Goal: Task Accomplishment & Management: Complete application form

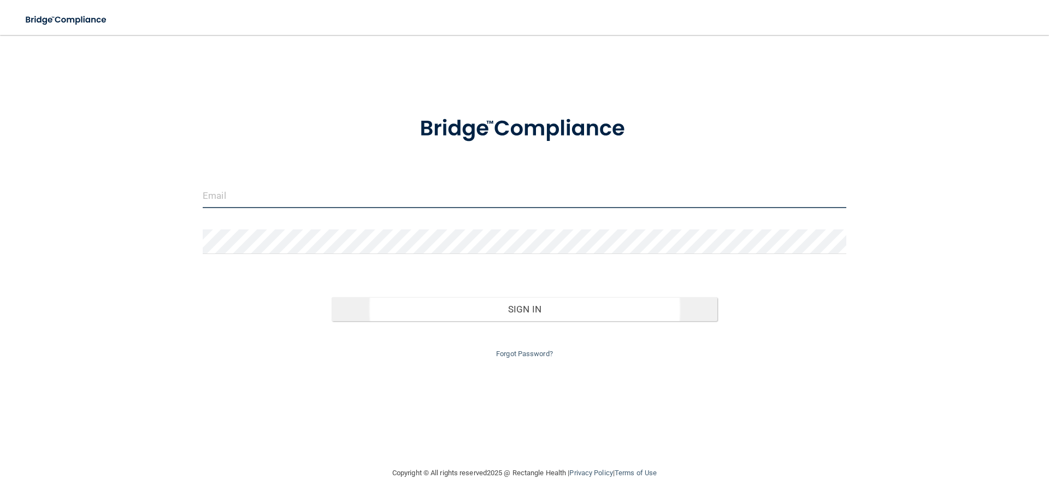
type input "[EMAIL_ADDRESS][DOMAIN_NAME]"
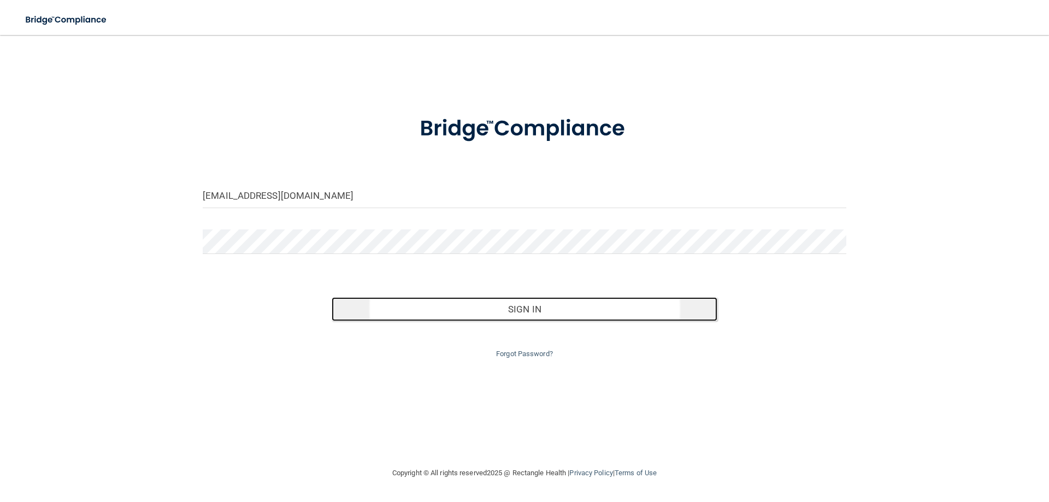
click at [530, 318] on button "Sign In" at bounding box center [524, 309] width 386 height 24
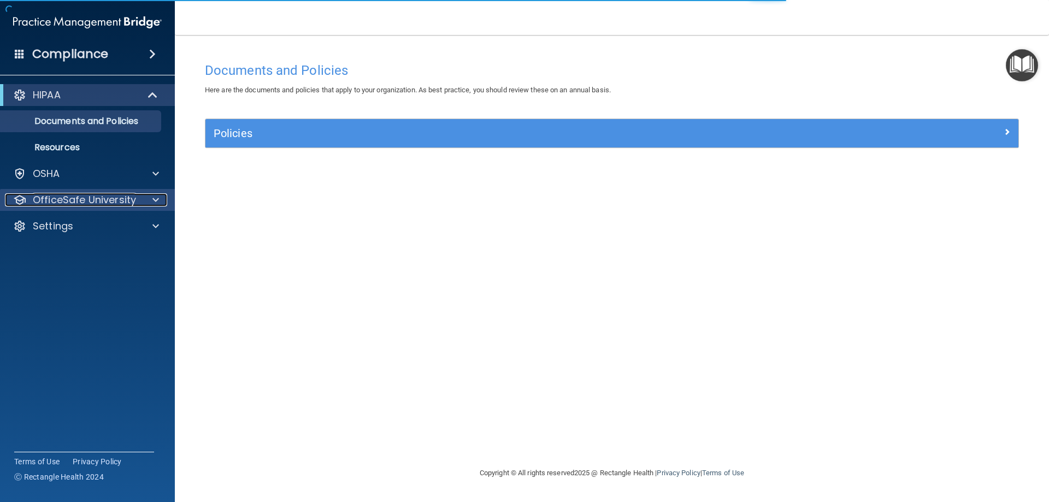
click at [125, 205] on p "OfficeSafe University" at bounding box center [84, 199] width 103 height 13
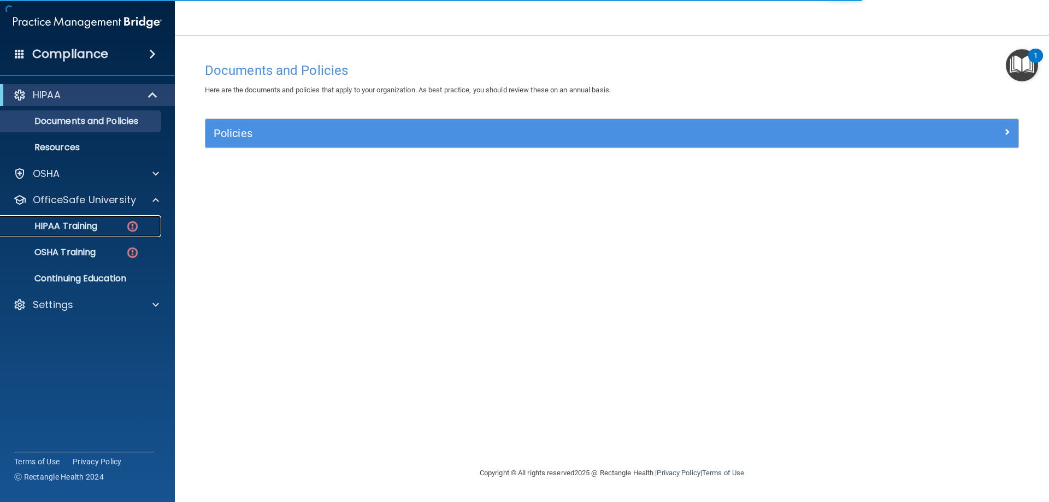
click at [134, 223] on img at bounding box center [133, 227] width 14 height 14
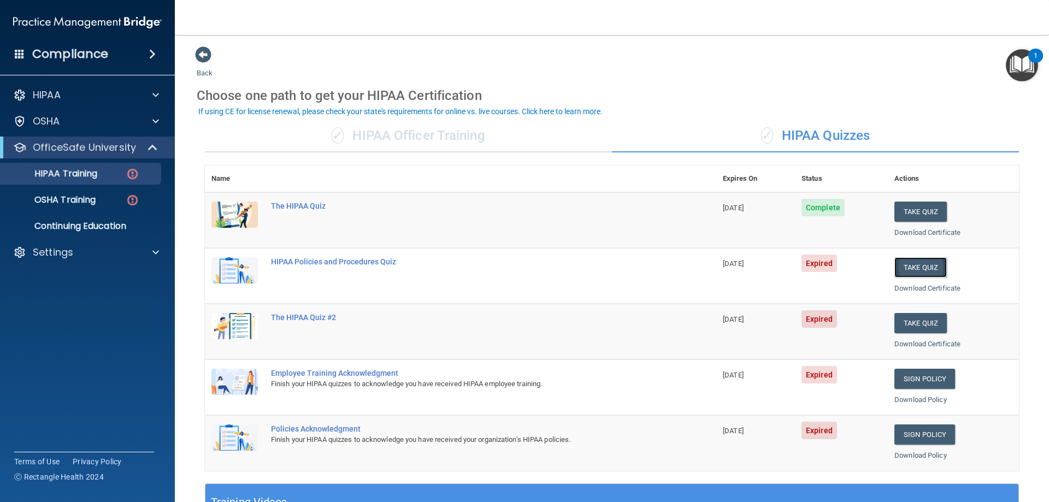
click at [904, 265] on button "Take Quiz" at bounding box center [920, 267] width 52 height 20
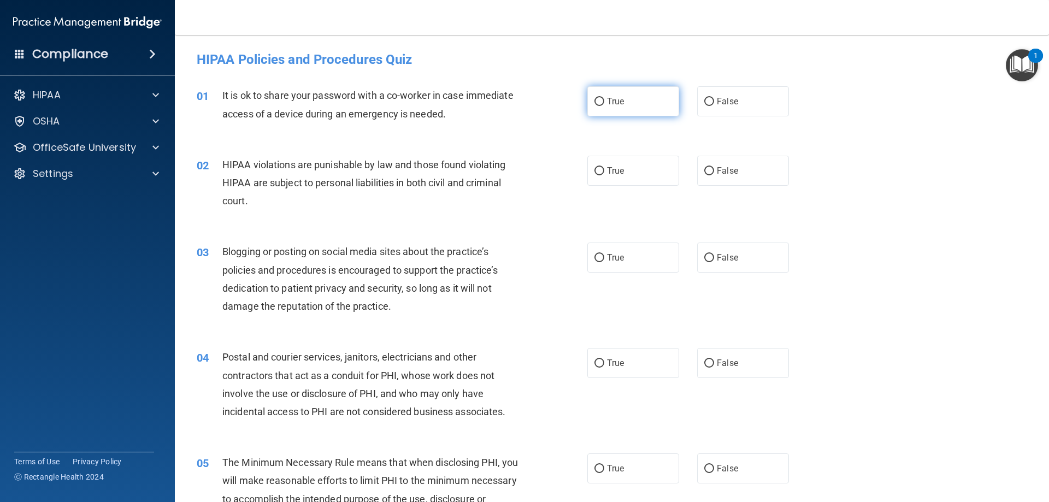
click at [594, 105] on input "True" at bounding box center [599, 102] width 10 height 8
radio input "true"
click at [597, 174] on input "True" at bounding box center [599, 171] width 10 height 8
radio input "true"
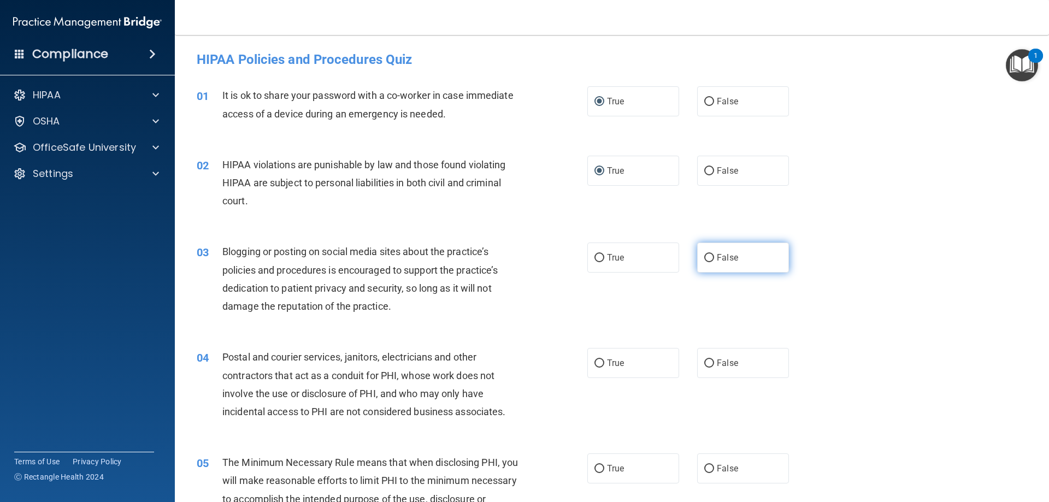
click at [706, 260] on input "False" at bounding box center [709, 258] width 10 height 8
radio input "true"
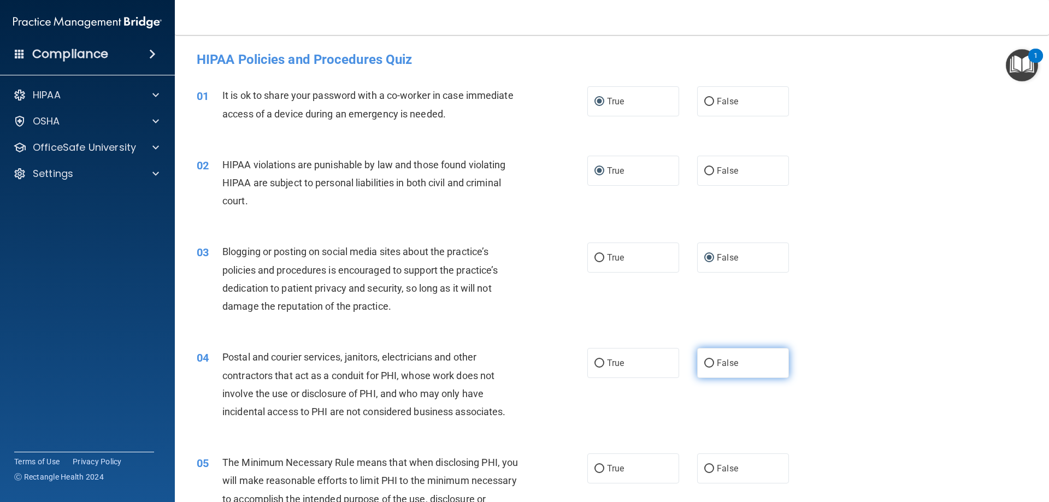
click at [708, 361] on input "False" at bounding box center [709, 363] width 10 height 8
radio input "true"
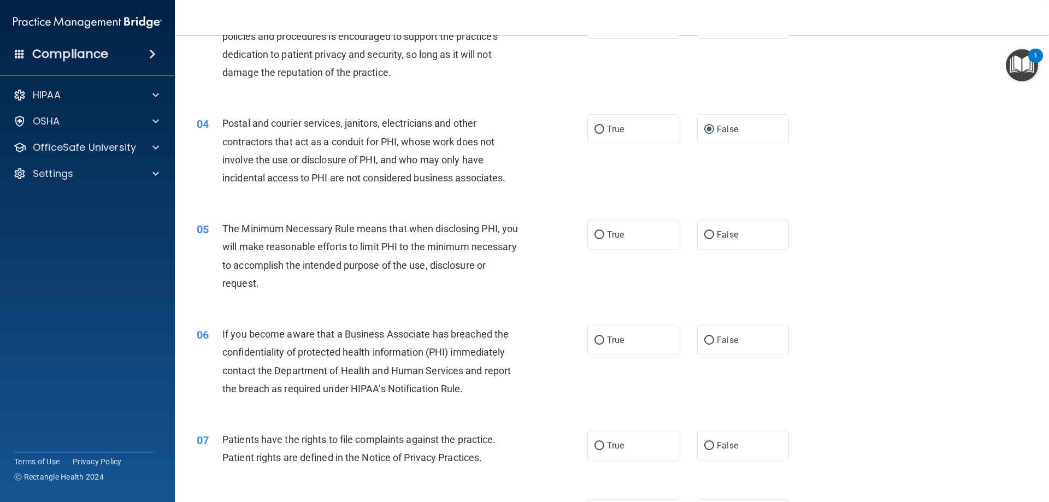
scroll to position [118, 0]
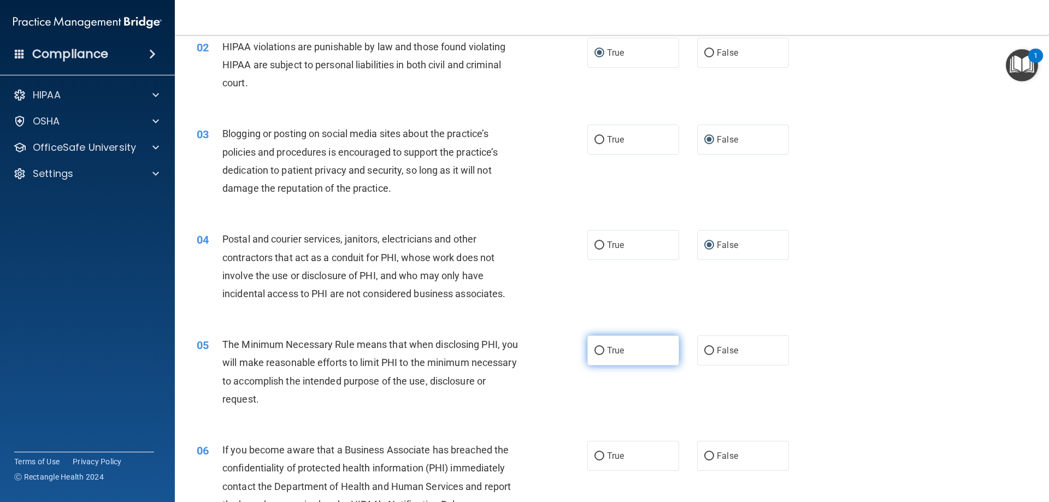
click at [596, 350] on input "True" at bounding box center [599, 351] width 10 height 8
radio input "true"
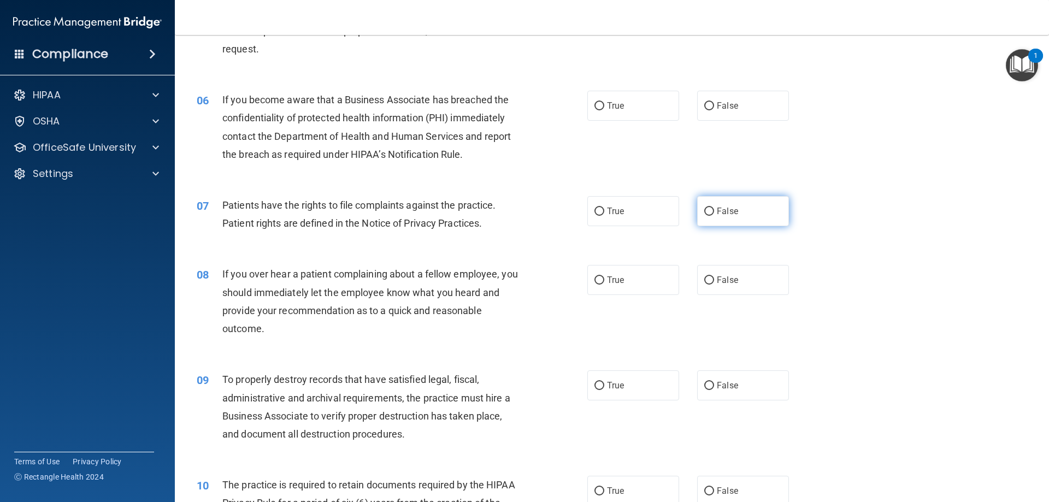
scroll to position [352, 0]
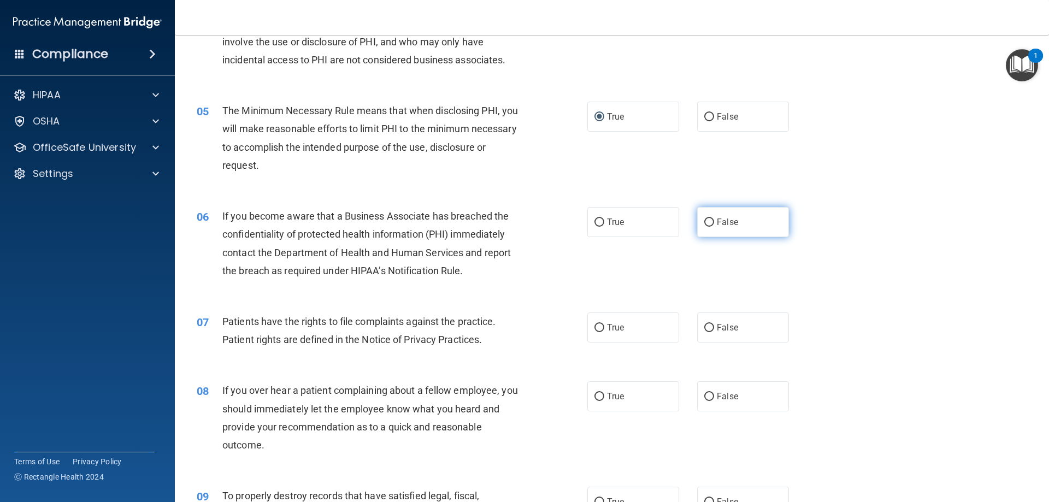
click at [704, 223] on input "False" at bounding box center [709, 222] width 10 height 8
radio input "true"
click at [706, 324] on input "False" at bounding box center [709, 328] width 10 height 8
radio input "true"
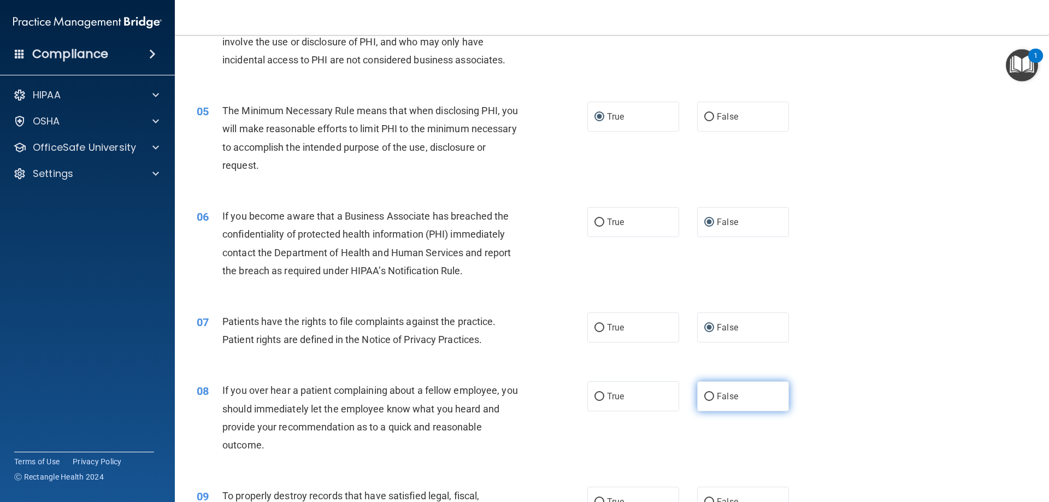
click at [704, 397] on input "False" at bounding box center [709, 397] width 10 height 8
radio input "true"
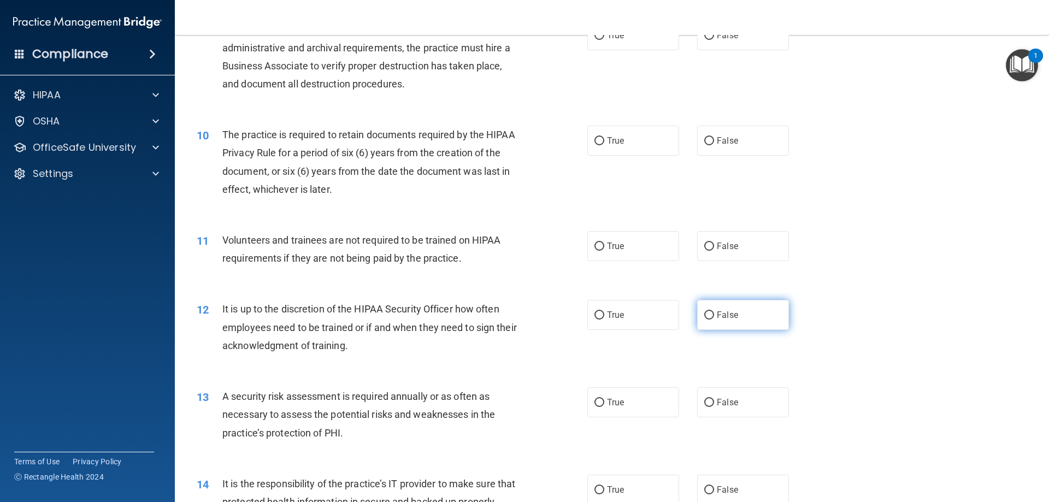
scroll to position [702, 0]
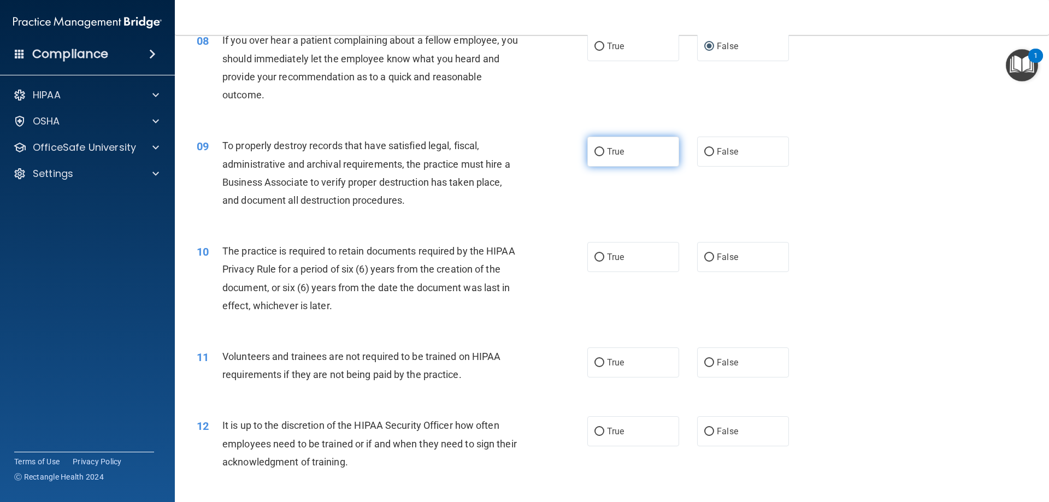
click at [595, 148] on input "True" at bounding box center [599, 152] width 10 height 8
radio input "true"
click at [596, 255] on input "True" at bounding box center [599, 257] width 10 height 8
radio input "true"
